Goal: Information Seeking & Learning: Learn about a topic

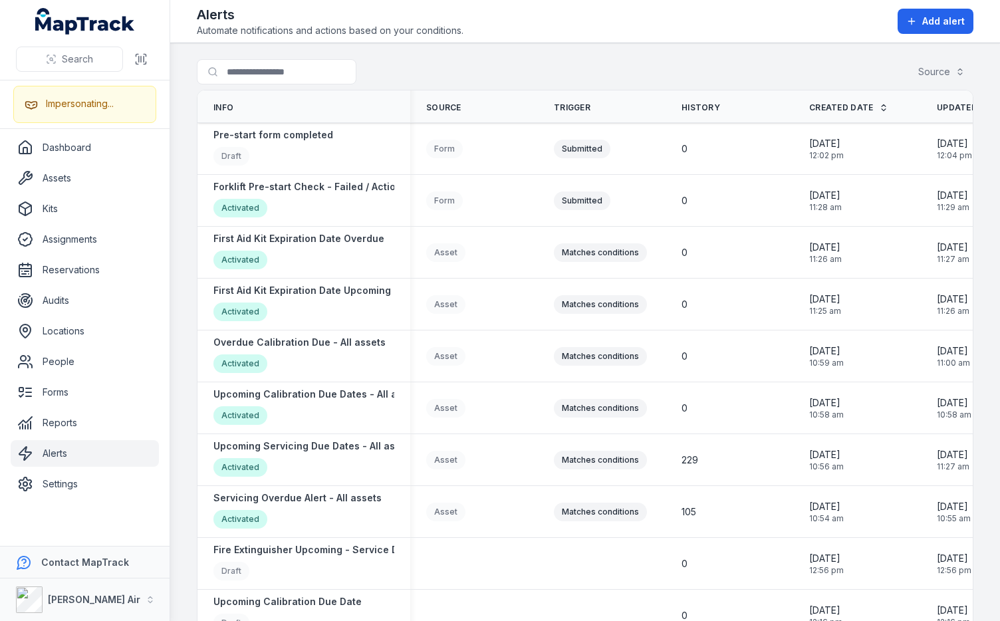
click at [382, 78] on div at bounding box center [303, 71] width 213 height 25
click at [325, 447] on strong "Upcoming Servicing Due Dates - All assets" at bounding box center [313, 445] width 201 height 13
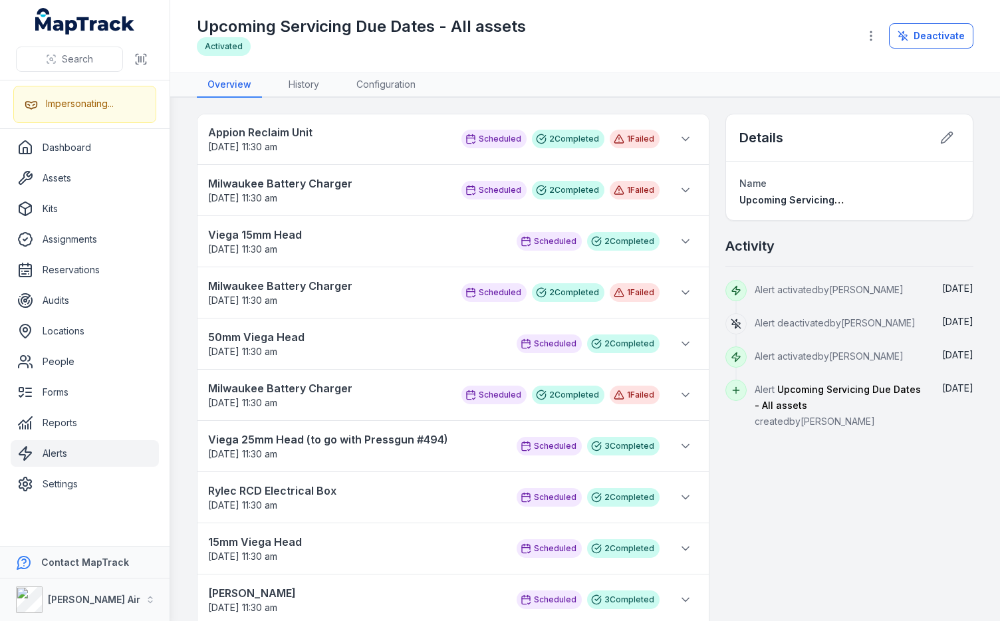
click at [623, 59] on div "Upcoming Servicing Due Dates - All assets Activated Deactivate" at bounding box center [585, 35] width 776 height 61
click at [646, 93] on nav "Overview History Configuration" at bounding box center [585, 84] width 776 height 25
click at [301, 96] on link "History" at bounding box center [304, 84] width 52 height 25
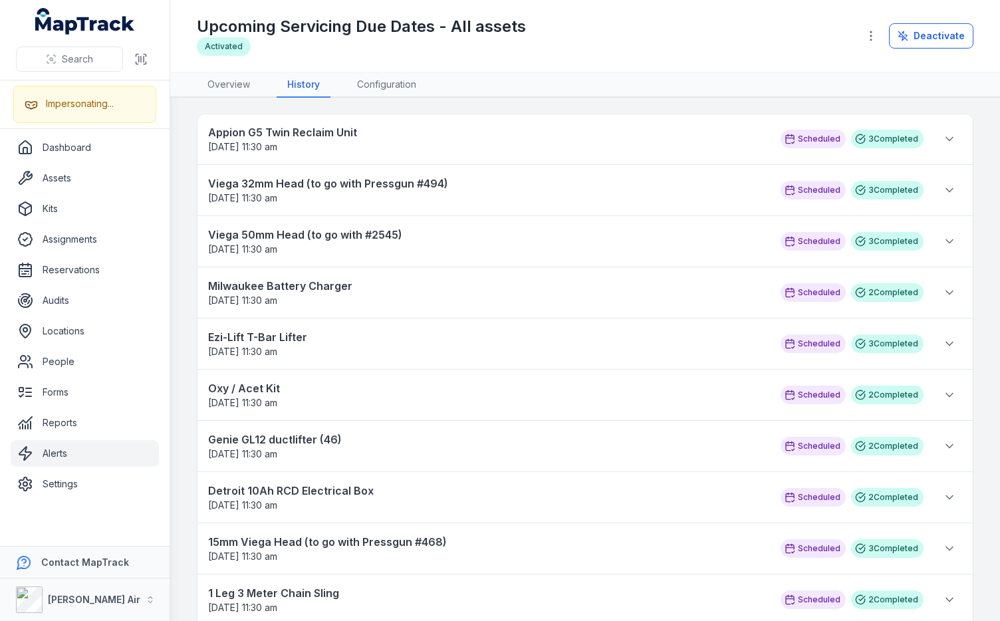
click at [411, 106] on main "Appion G5 Twin Reclaim Unit 23/08/2025 11:30 am Scheduled 3 Completed Scheduled…" at bounding box center [585, 359] width 830 height 523
click at [304, 438] on strong "Genie GL12 ductlifter (46)" at bounding box center [487, 439] width 559 height 16
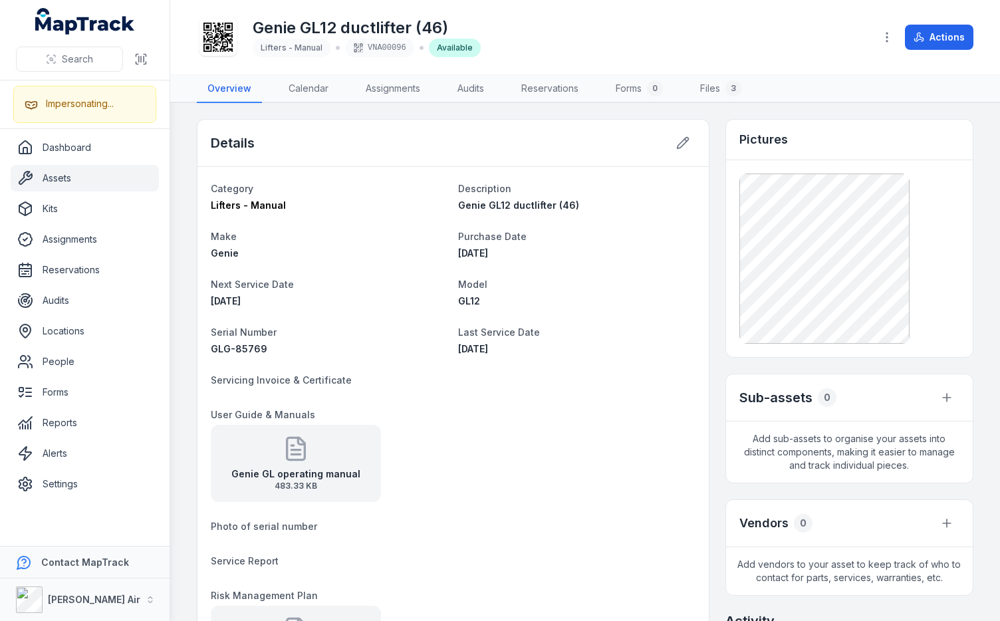
click at [709, 394] on div "Details Category Lifters - Manual Description Genie GL12 ductlifter (46) Make G…" at bounding box center [585, 560] width 776 height 883
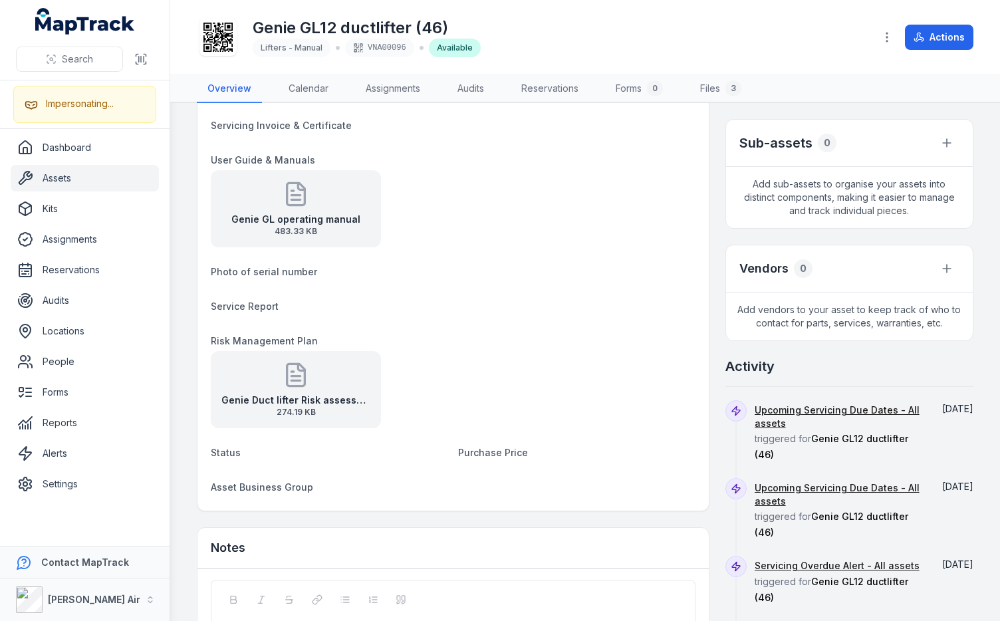
scroll to position [272, 0]
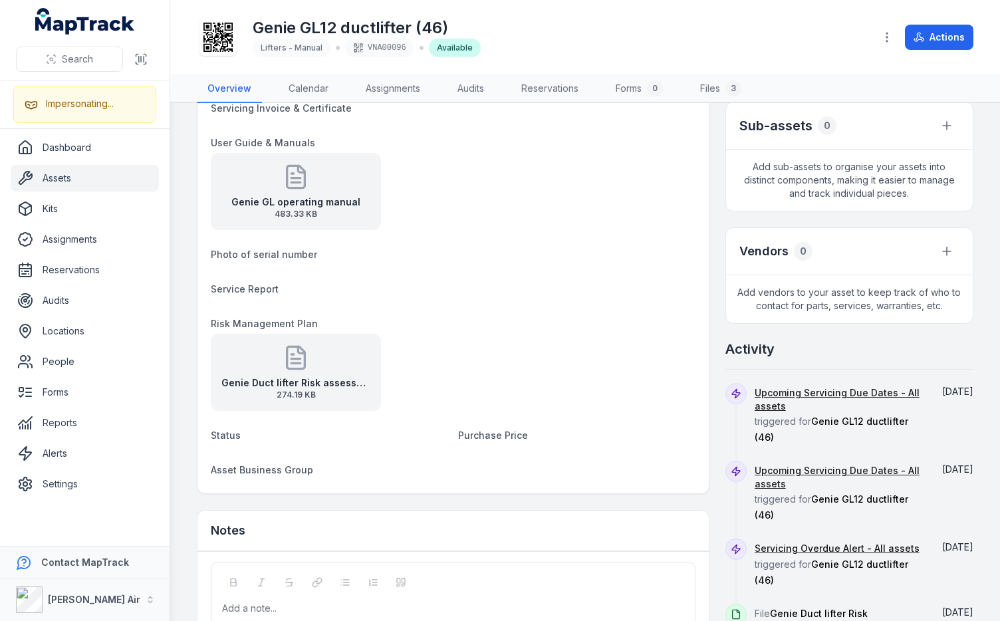
click at [705, 386] on div "Details Category Lifters - Manual Description Genie GL12 ductlifter (46) Make G…" at bounding box center [585, 288] width 776 height 883
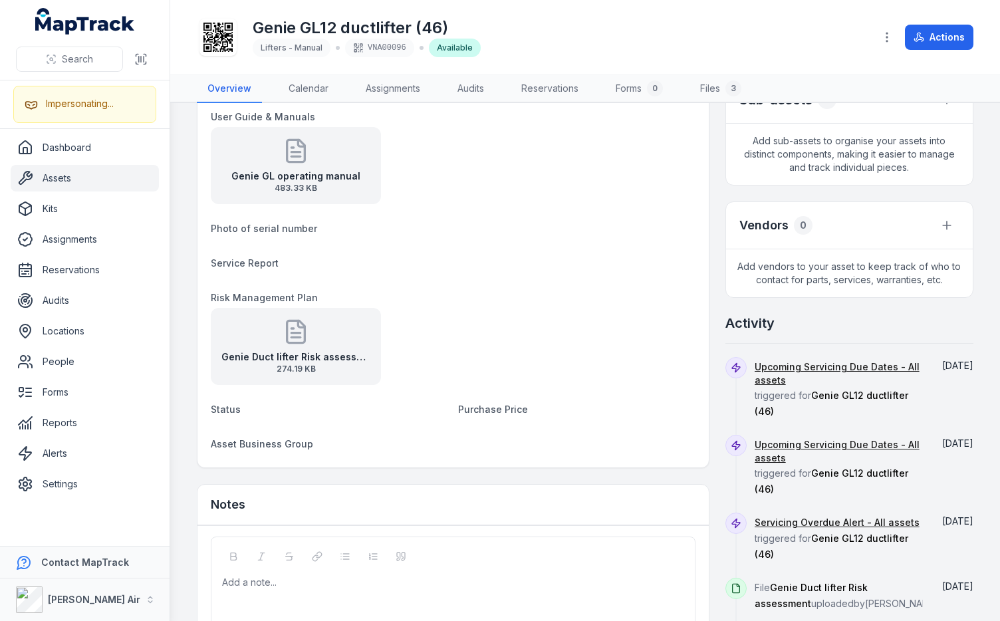
scroll to position [328, 0]
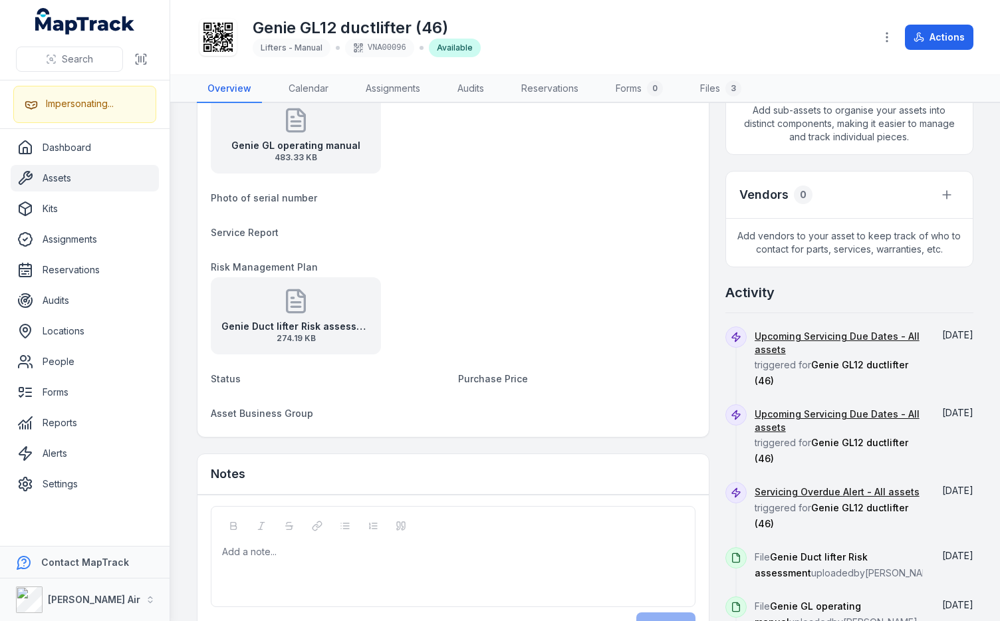
click at [709, 384] on div "Details Category Lifters - Manual Description Genie GL12 ductlifter (46) Make G…" at bounding box center [585, 232] width 776 height 883
drag, startPoint x: 485, startPoint y: 371, endPoint x: 523, endPoint y: 384, distance: 40.6
click at [523, 384] on dt "Purchase Price" at bounding box center [576, 378] width 237 height 16
click at [537, 379] on dt "Purchase Price" at bounding box center [576, 378] width 237 height 16
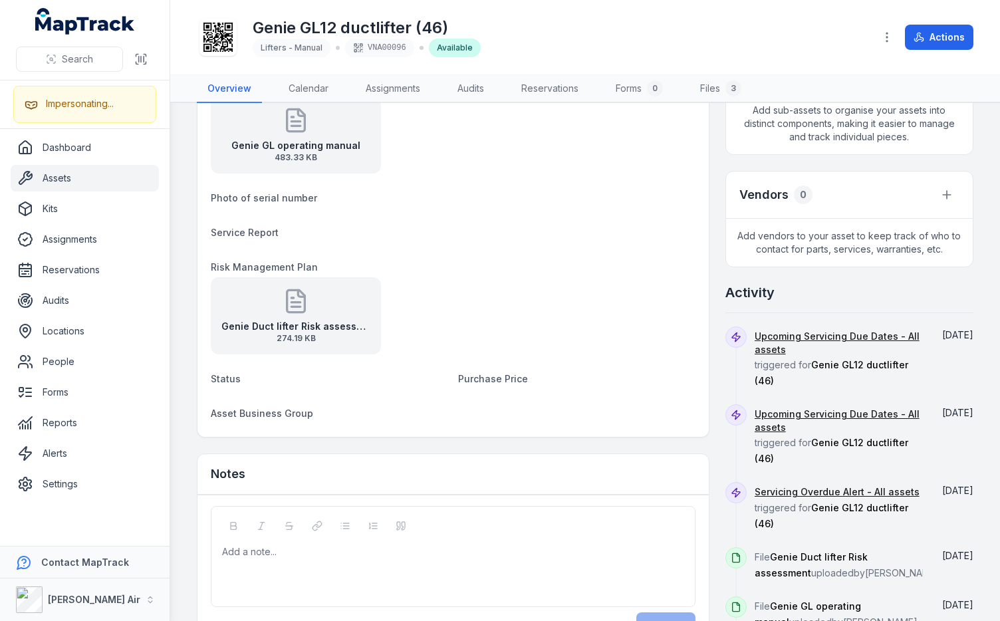
click at [594, 259] on dt "Risk Management Plan" at bounding box center [453, 267] width 485 height 16
click at [662, 30] on div "Genie GL12 ductlifter (46) Lifters - Manual VNA00096 Available" at bounding box center [530, 37] width 667 height 43
click at [619, 35] on div "Genie GL12 ductlifter (46) Lifters - Manual VNA00096 Available" at bounding box center [530, 37] width 667 height 43
click at [601, 46] on div "Genie GL12 ductlifter (46) Lifters - Manual VNA00096 Available" at bounding box center [530, 37] width 667 height 43
click at [607, 43] on div "Genie GL12 ductlifter (46) Lifters - Manual VNA00096 Available" at bounding box center [530, 37] width 667 height 43
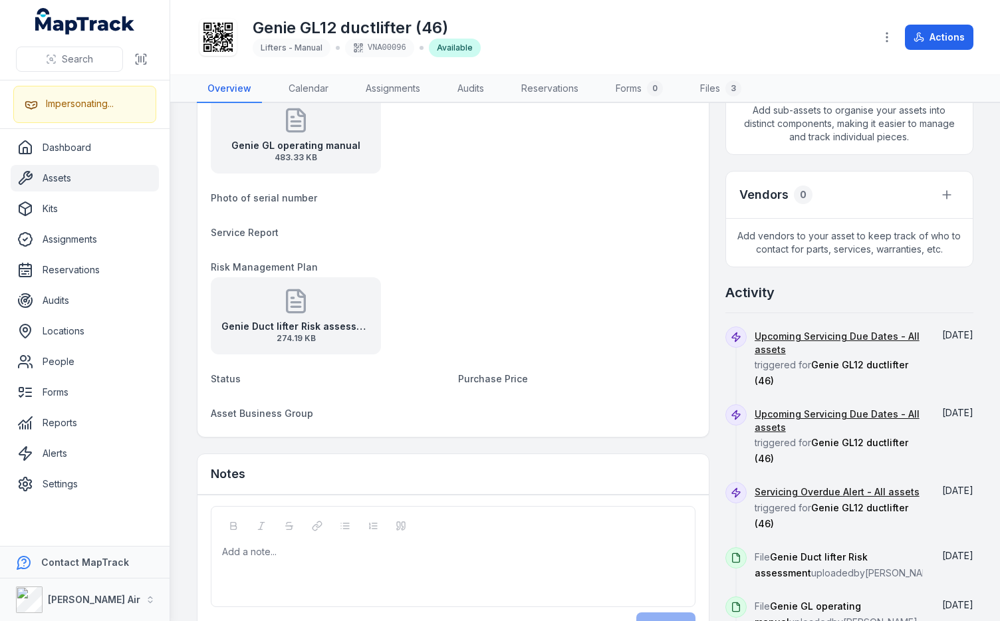
scroll to position [413, 0]
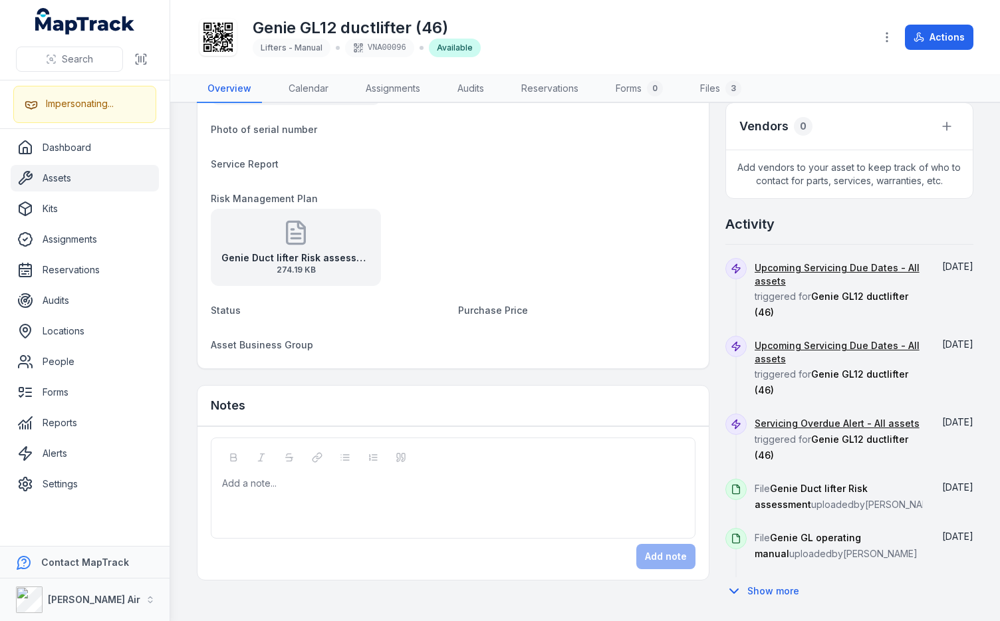
click at [711, 376] on div "Details Category Lifters - Manual Description Genie GL12 ductlifter (46) Make G…" at bounding box center [585, 163] width 776 height 883
click at [712, 356] on div "Details Category Lifters - Manual Description Genie GL12 ductlifter (46) Make G…" at bounding box center [585, 163] width 776 height 883
click at [711, 279] on div "Details Category Lifters - Manual Description Genie GL12 ductlifter (46) Make G…" at bounding box center [585, 163] width 776 height 883
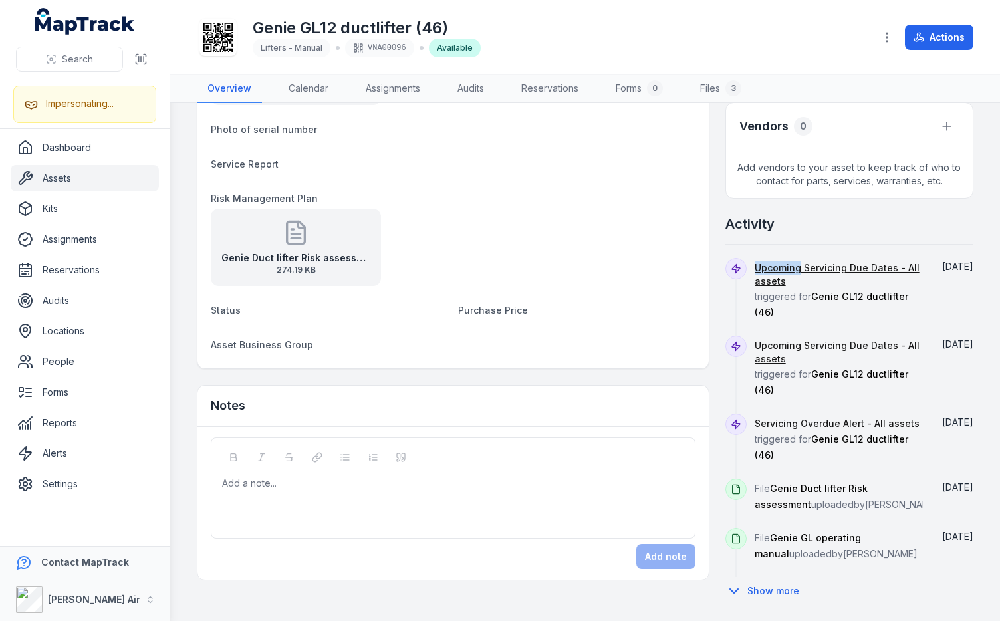
scroll to position [405, 0]
click at [843, 220] on div "Activity" at bounding box center [849, 230] width 248 height 30
click at [848, 230] on div "Activity" at bounding box center [849, 230] width 248 height 30
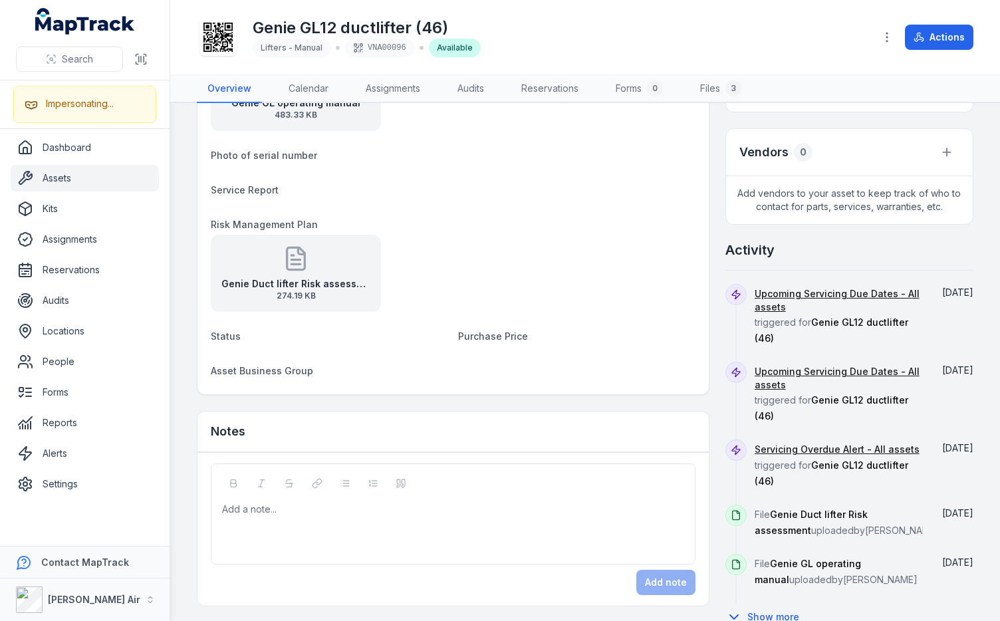
scroll to position [362, 0]
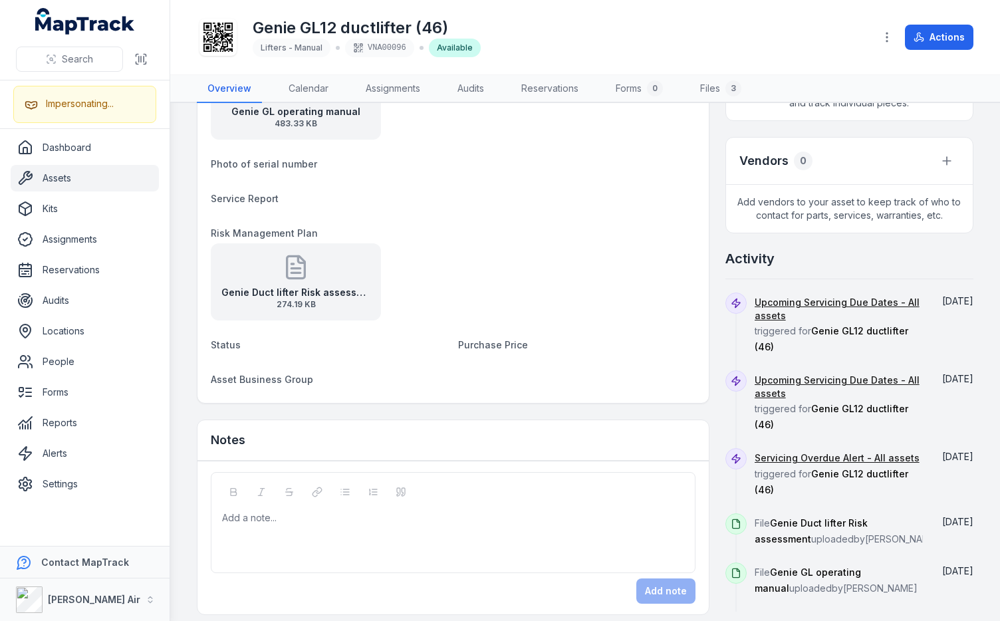
click at [714, 57] on div "Genie GL12 ductlifter (46) Lifters - Manual VNA00096 Available" at bounding box center [530, 37] width 667 height 43
click at [709, 160] on div "Details Category Lifters - Manual Description Genie GL12 ductlifter (46) Make G…" at bounding box center [585, 198] width 776 height 883
click at [707, 260] on div "Details Category Lifters - Manual Description Genie GL12 ductlifter (46) Make G…" at bounding box center [585, 198] width 776 height 883
click at [709, 255] on div "Details Category Lifters - Manual Description Genie GL12 ductlifter (46) Make G…" at bounding box center [585, 198] width 776 height 883
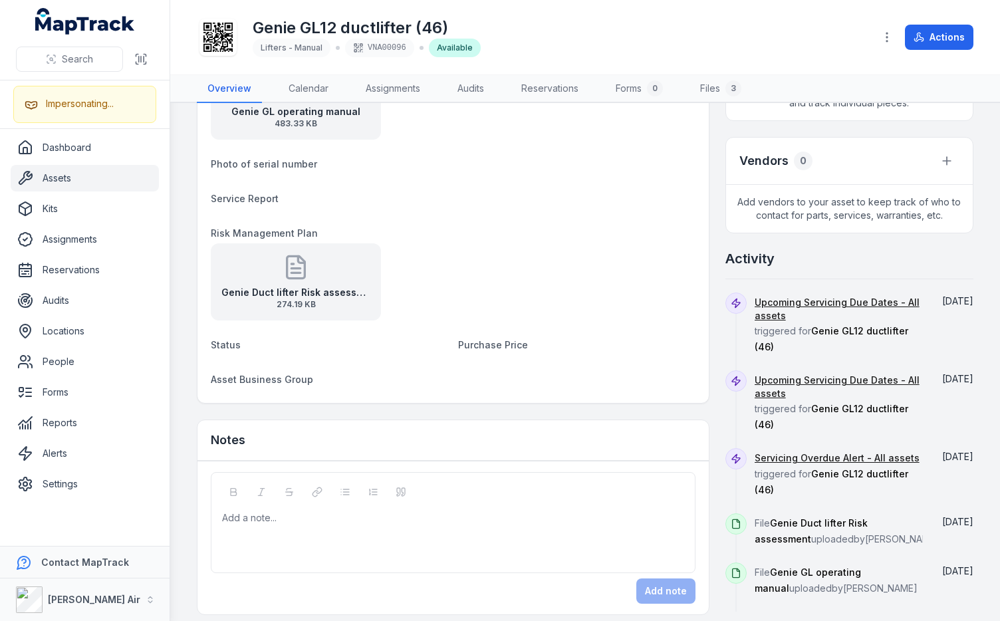
scroll to position [370, 0]
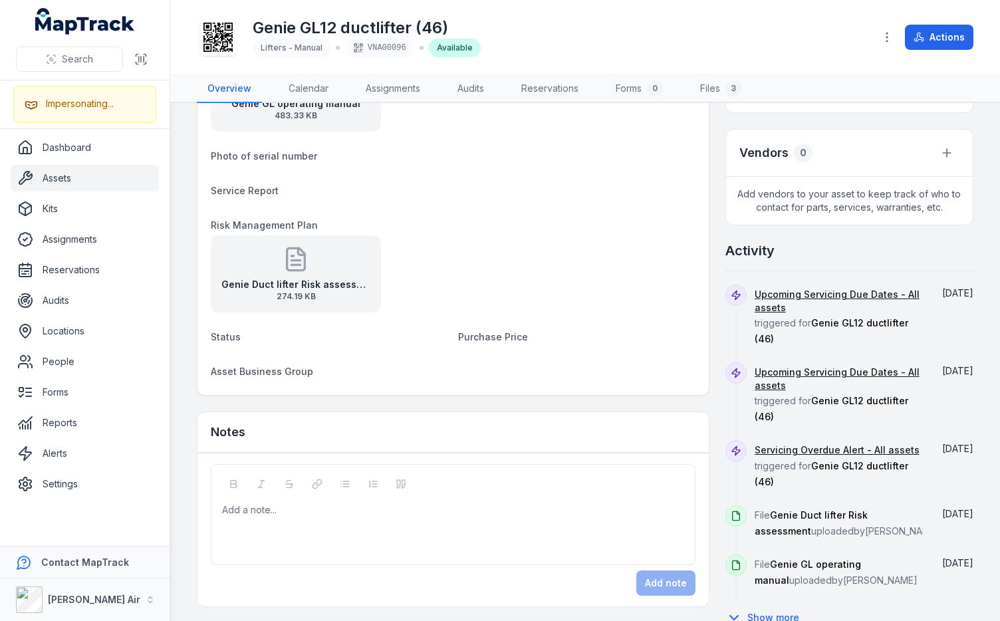
click at [741, 255] on h2 "Activity" at bounding box center [749, 250] width 49 height 19
click at [784, 250] on div "Activity" at bounding box center [849, 256] width 248 height 30
click at [808, 247] on div "Activity" at bounding box center [849, 256] width 248 height 30
click at [801, 247] on div "Activity" at bounding box center [849, 256] width 248 height 30
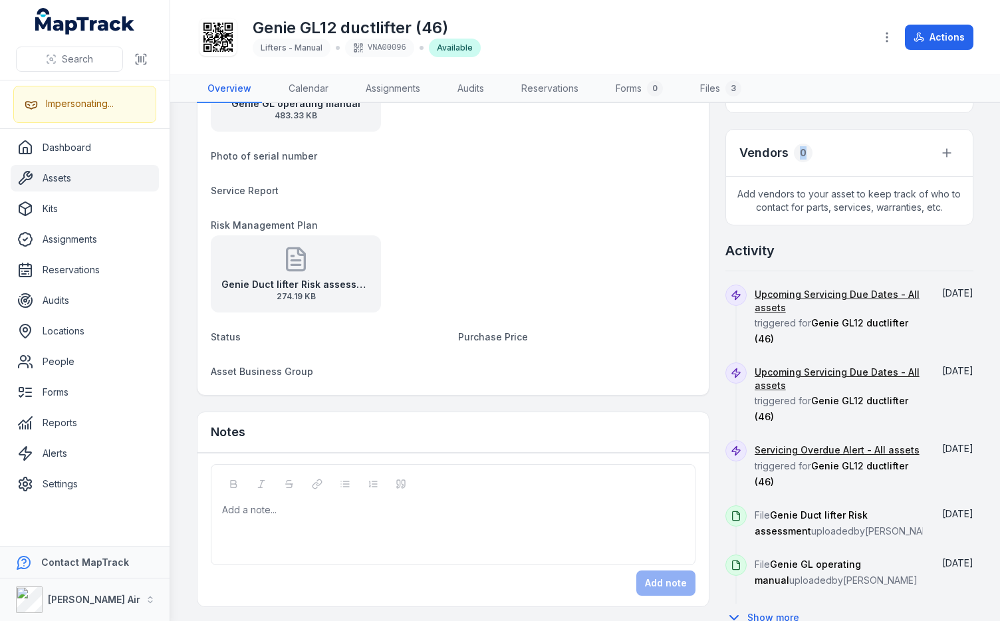
click at [798, 150] on div "0" at bounding box center [803, 153] width 19 height 19
drag, startPoint x: 836, startPoint y: 149, endPoint x: 954, endPoint y: 154, distance: 117.8
click at [837, 149] on div "Vendors 0" at bounding box center [849, 153] width 247 height 47
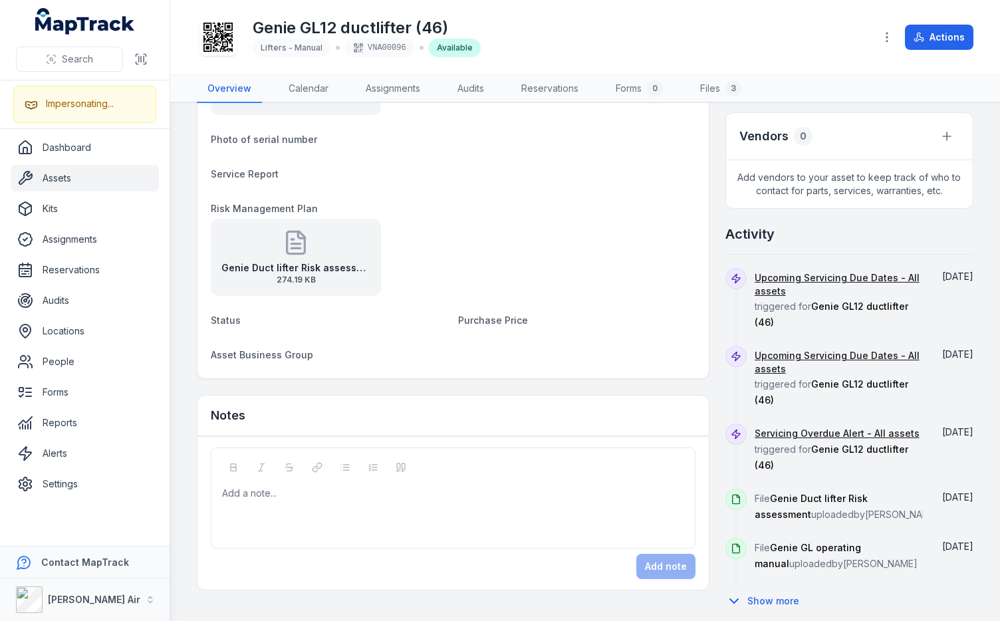
scroll to position [413, 0]
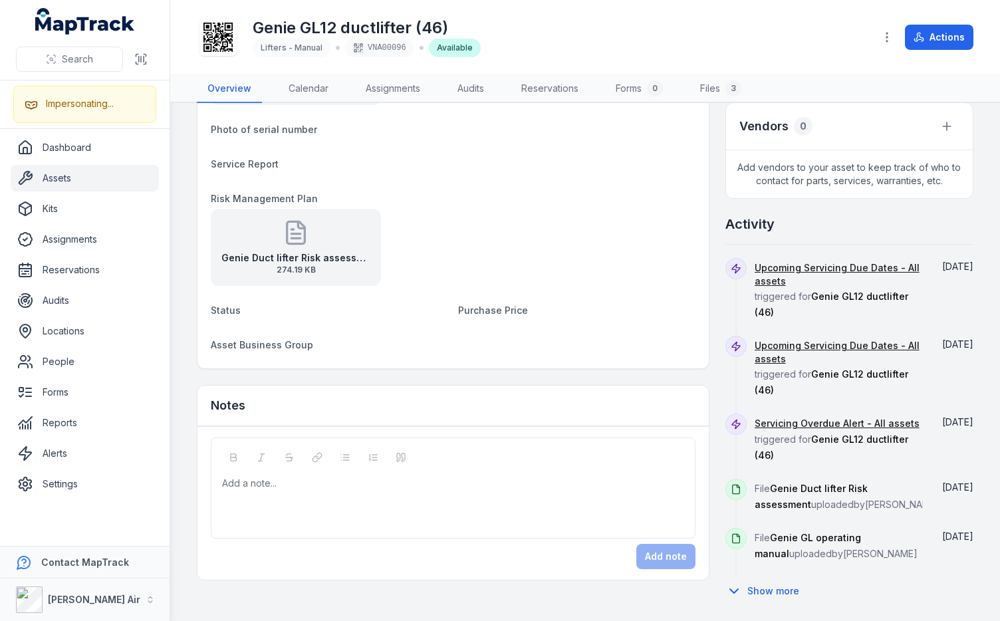
click at [630, 211] on div "Genie Duct lifter Risk assessment 274.19 KB" at bounding box center [453, 247] width 485 height 77
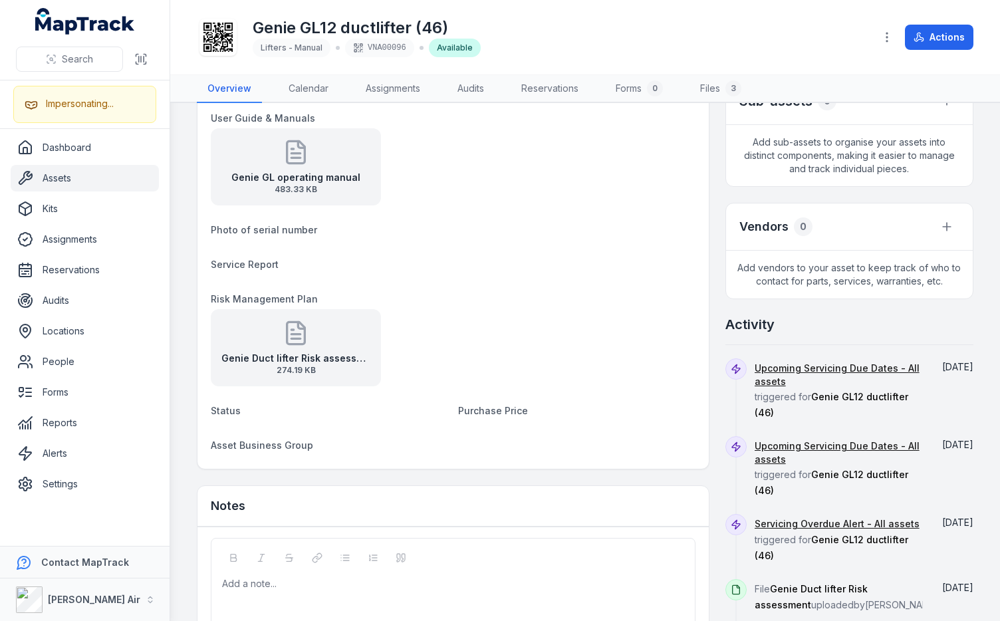
scroll to position [0, 0]
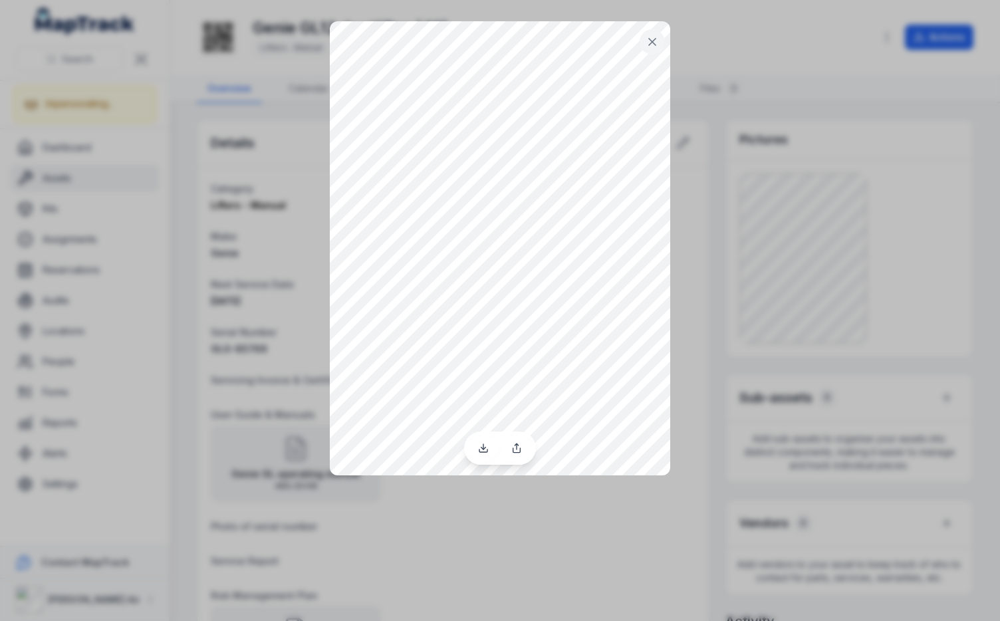
click at [812, 138] on div at bounding box center [500, 310] width 1000 height 621
click at [652, 35] on icon at bounding box center [652, 41] width 13 height 13
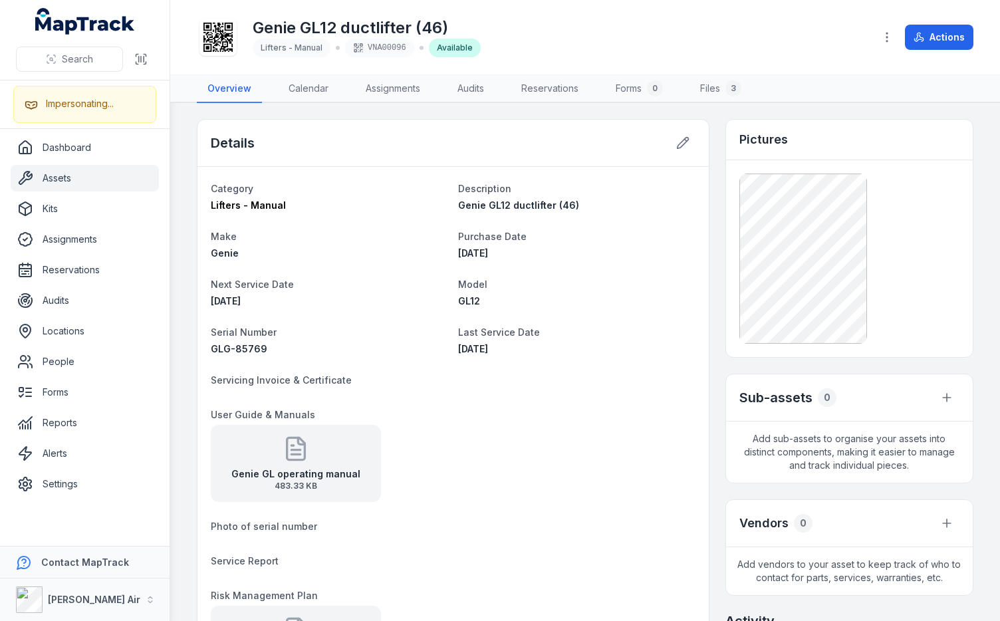
click at [729, 41] on div "Genie GL12 ductlifter (46) Lifters - Manual VNA00096 Available" at bounding box center [530, 37] width 667 height 43
click at [740, 44] on div "Genie GL12 ductlifter (46) Lifters - Manual VNA00096 Available" at bounding box center [530, 37] width 667 height 43
click at [705, 220] on div "Details Category Lifters - Manual Description Genie GL12 ductlifter (46) Make G…" at bounding box center [585, 560] width 776 height 883
click at [711, 130] on div "Details Category Lifters - Manual Description Genie GL12 ductlifter (46) Make G…" at bounding box center [585, 560] width 776 height 883
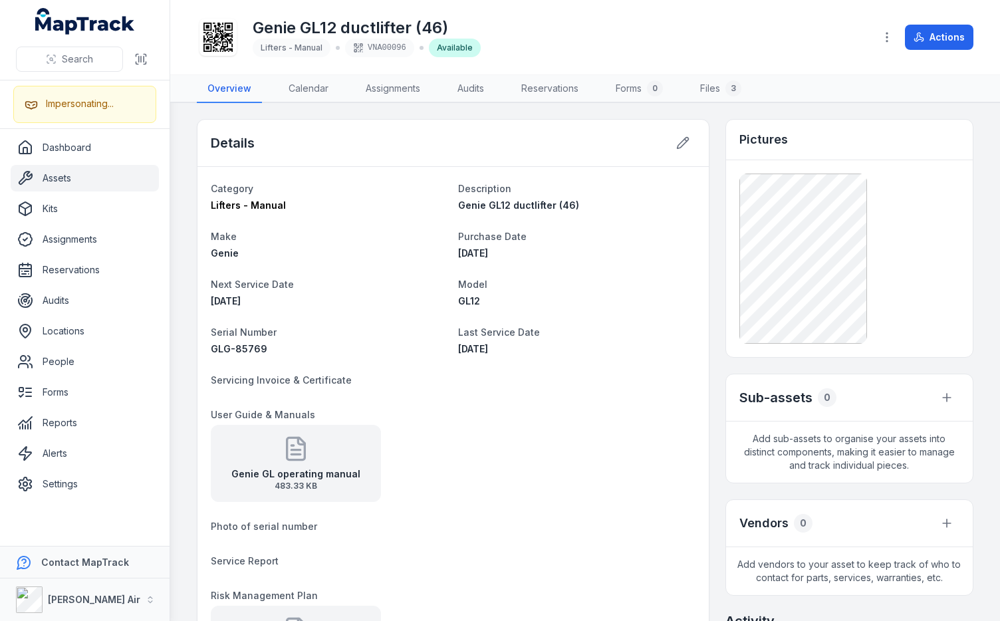
click at [762, 48] on div "Genie GL12 ductlifter (46) Lifters - Manual VNA00096 Available" at bounding box center [530, 37] width 667 height 43
click at [707, 350] on div "Details Category Lifters - Manual Description Genie GL12 ductlifter (46) Make G…" at bounding box center [585, 560] width 776 height 883
click at [711, 362] on div "Details Category Lifters - Manual Description Genie GL12 ductlifter (46) Make G…" at bounding box center [585, 560] width 776 height 883
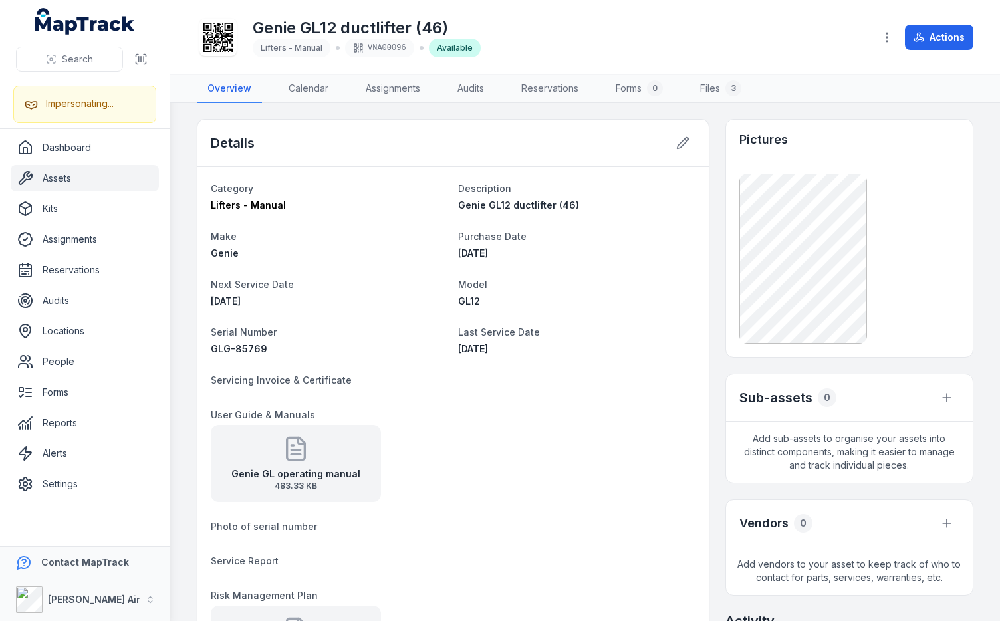
click at [709, 131] on div "Details Category Lifters - Manual Description Genie GL12 ductlifter (46) Make G…" at bounding box center [585, 560] width 776 height 883
click at [707, 175] on div "Details Category Lifters - Manual Description Genie GL12 ductlifter (46) Make G…" at bounding box center [585, 560] width 776 height 883
click at [709, 138] on div "Details Category Lifters - Manual Description Genie GL12 ductlifter (46) Make G…" at bounding box center [585, 560] width 776 height 883
click at [720, 60] on div "Genie GL12 ductlifter (46) Lifters - Manual VNA00096 Available Actions" at bounding box center [585, 37] width 776 height 64
click at [705, 132] on div "Details Category Lifters - Manual Description Genie GL12 ductlifter (46) Make G…" at bounding box center [585, 560] width 776 height 883
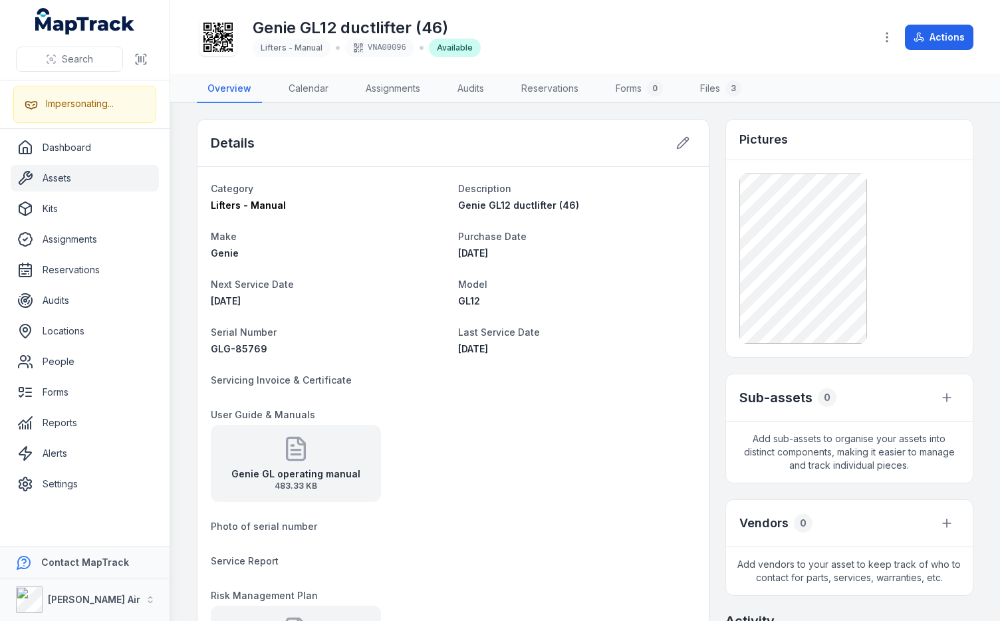
click at [600, 304] on div "GL12" at bounding box center [576, 300] width 237 height 13
click at [711, 41] on div "Genie GL12 ductlifter (46) Lifters - Manual VNA00096 Available" at bounding box center [530, 37] width 667 height 43
click at [758, 15] on div "Genie GL12 ductlifter (46) Lifters - Manual VNA00096 Available Actions" at bounding box center [585, 37] width 776 height 64
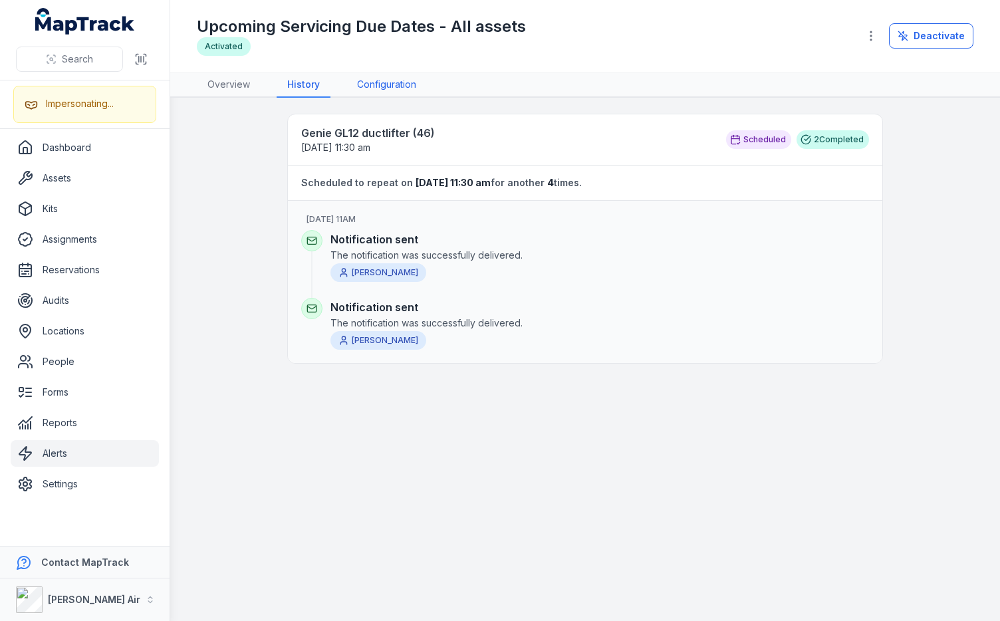
click at [378, 87] on link "Configuration" at bounding box center [386, 84] width 80 height 25
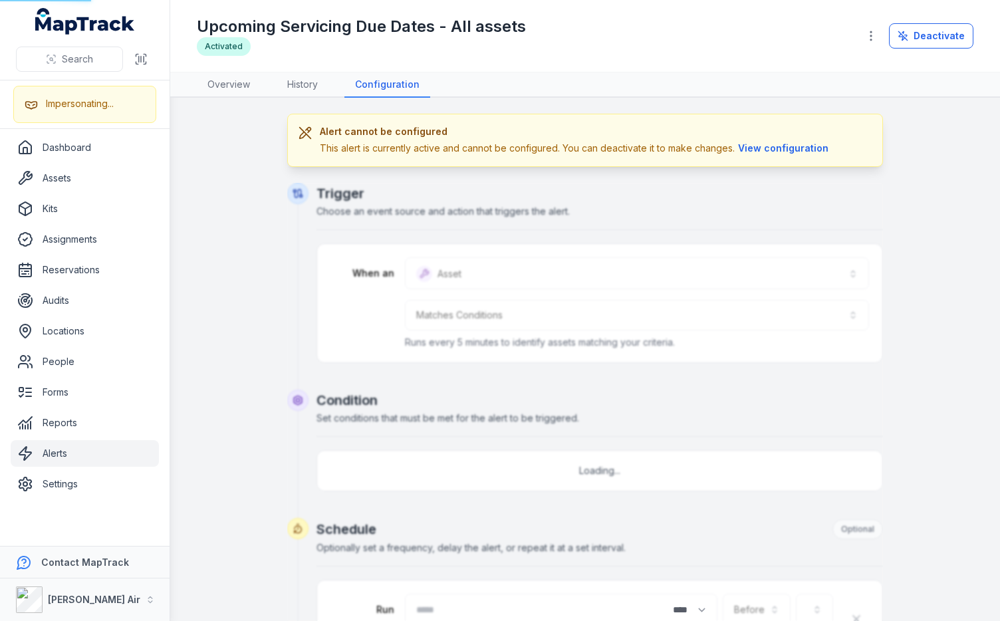
click at [496, 76] on nav "Overview History Configuration" at bounding box center [585, 84] width 776 height 25
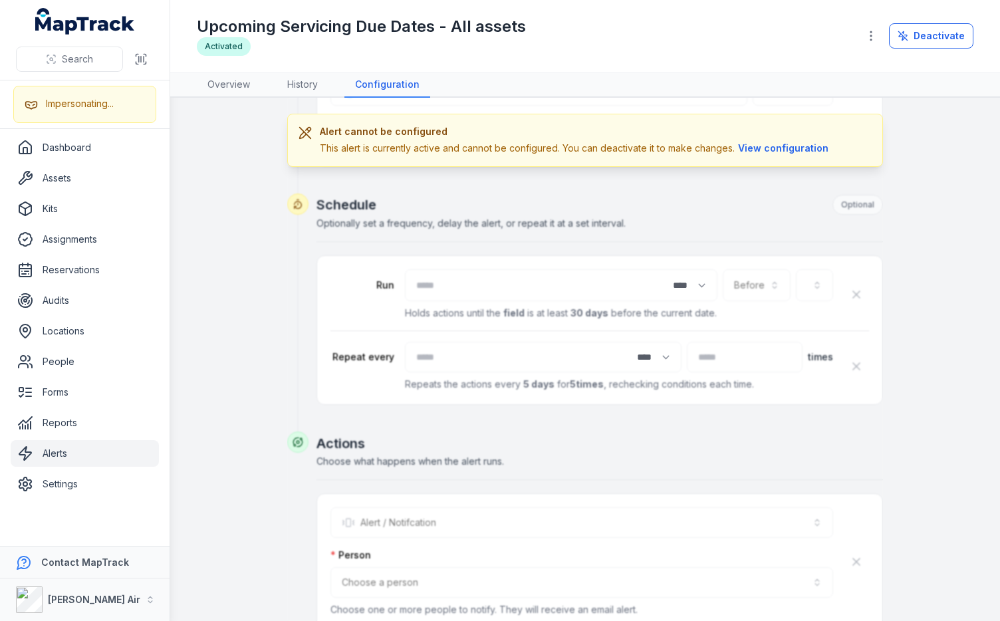
scroll to position [373, 0]
